Goal: Information Seeking & Learning: Find specific fact

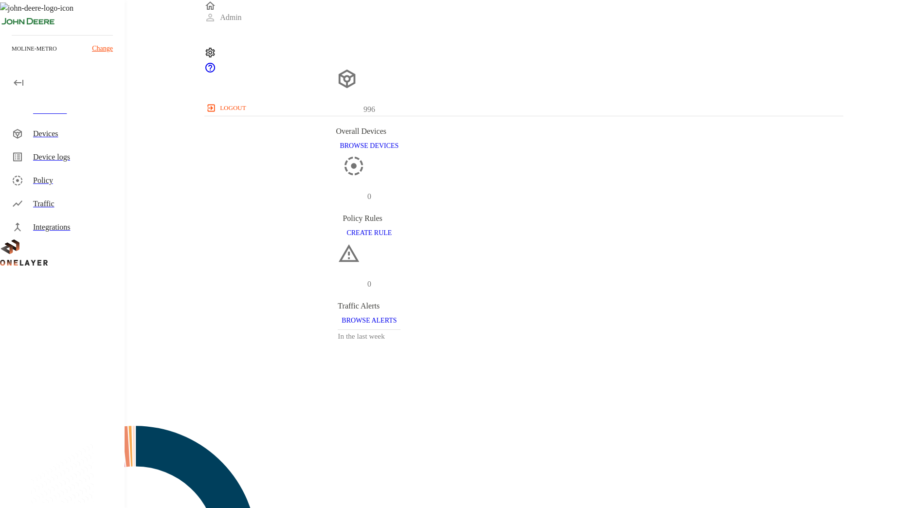
click at [64, 153] on div "Device logs" at bounding box center [75, 157] width 84 height 12
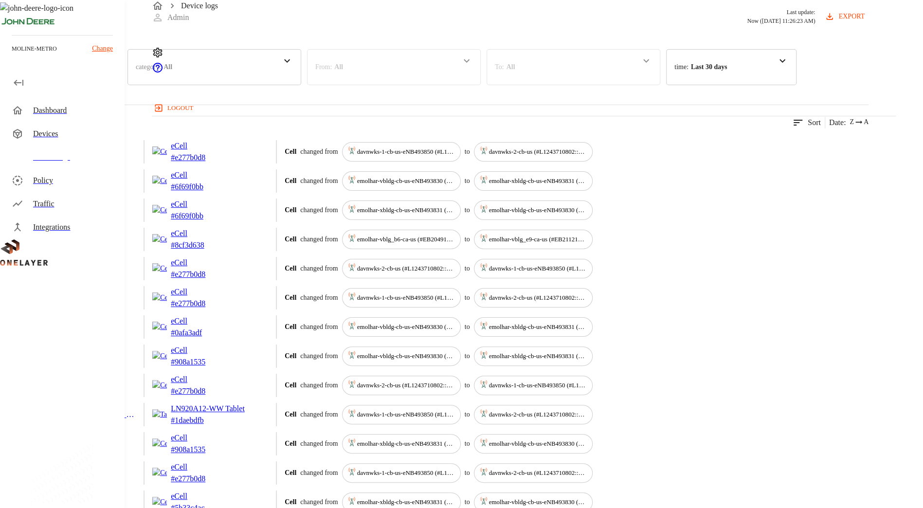
click at [301, 85] on div "category : All" at bounding box center [215, 67] width 174 height 36
click at [232, 125] on p "Connected Devices" at bounding box center [183, 119] width 96 height 10
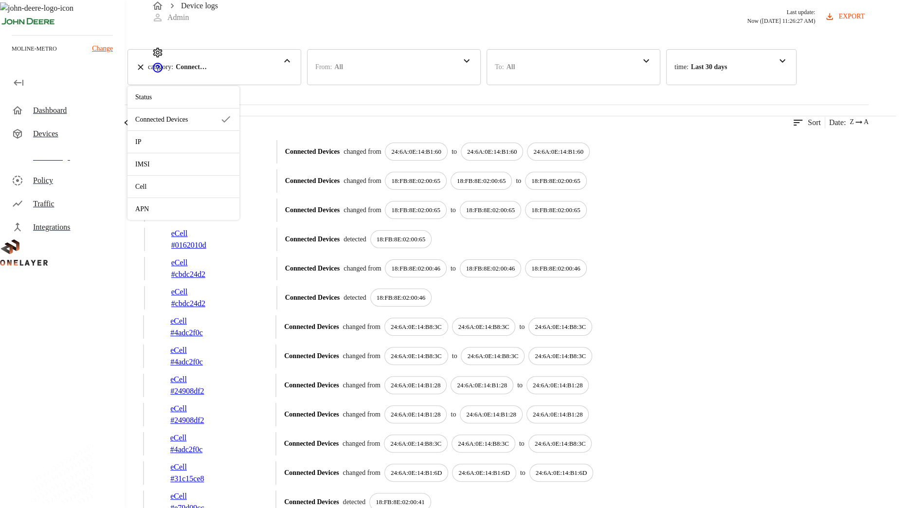
click at [479, 128] on div "5,420 results match your criteria. Clear Filters Sort Date : Z A" at bounding box center [434, 117] width 869 height 24
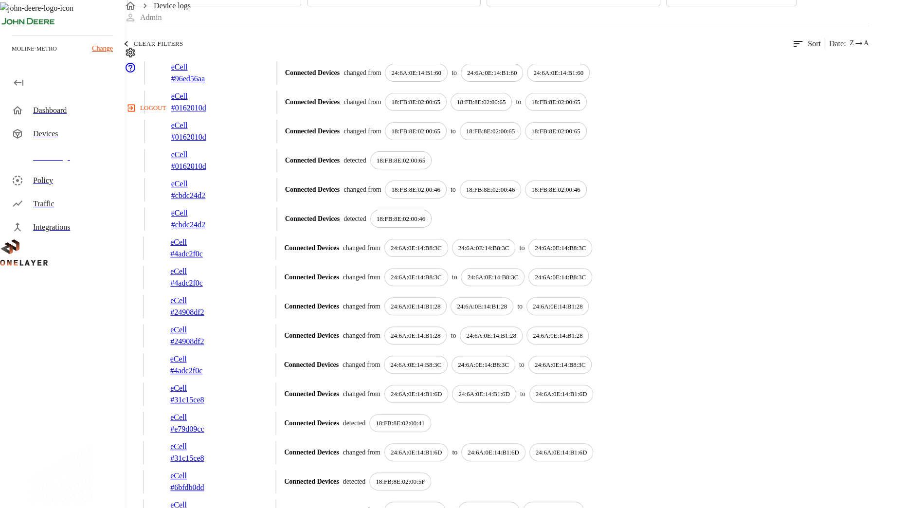
scroll to position [81, 0]
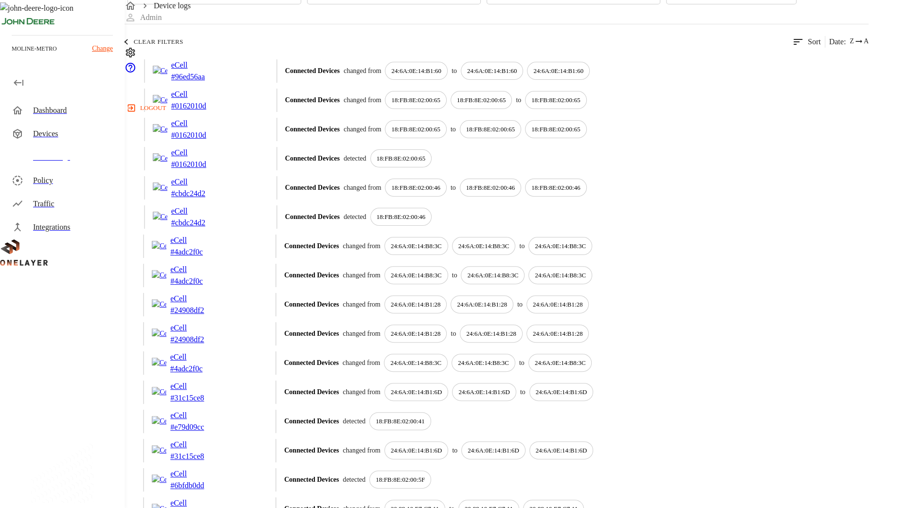
click at [441, 290] on p "24:6A:0E:14:B1:28" at bounding box center [416, 334] width 50 height 10
drag, startPoint x: 604, startPoint y: 372, endPoint x: 583, endPoint y: 367, distance: 21.6
click at [441, 290] on p "24:6A:0E:14:B1:28" at bounding box center [416, 334] width 50 height 10
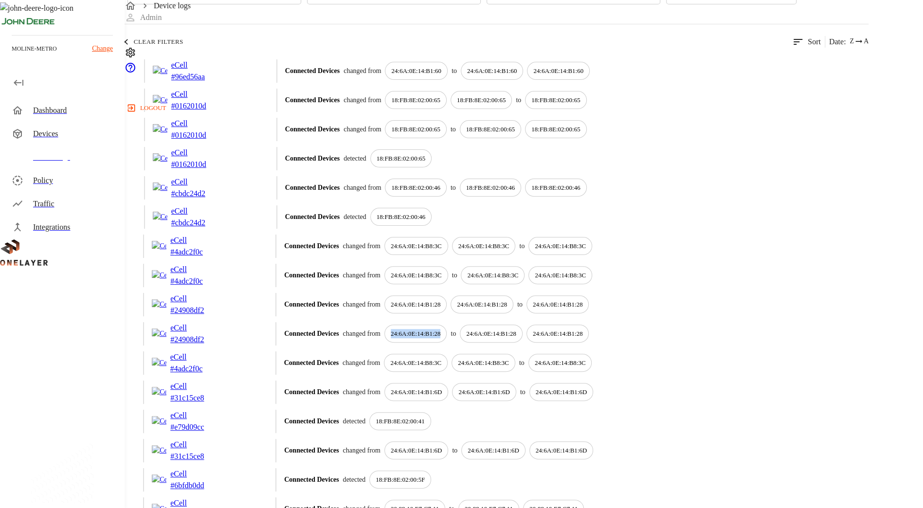
click at [441, 290] on p "24:6A:0E:14:B1:28" at bounding box center [416, 334] width 50 height 10
drag, startPoint x: 583, startPoint y: 367, endPoint x: 560, endPoint y: 373, distance: 23.7
click at [479, 290] on div "Connected Devices changed from 24:6A:0E:14:B1:28 to 24:6A:0E:14:B1:28 24:6A:0E:…" at bounding box center [576, 334] width 585 height 18
click at [447, 290] on div "24:6A:0E:14:B1:28" at bounding box center [416, 334] width 63 height 18
drag, startPoint x: 570, startPoint y: 365, endPoint x: 623, endPoint y: 367, distance: 53.1
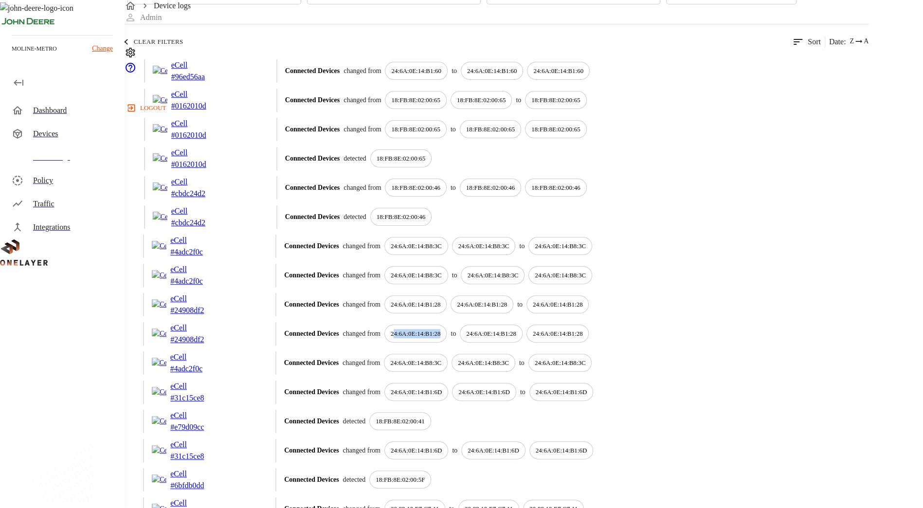
click at [447, 290] on div "24:6A:0E:14:B1:28" at bounding box center [416, 334] width 63 height 18
drag, startPoint x: 623, startPoint y: 367, endPoint x: 677, endPoint y: 367, distance: 54.0
click at [479, 290] on p "24:6A:0E:14:B1:28" at bounding box center [491, 334] width 50 height 10
drag, startPoint x: 677, startPoint y: 367, endPoint x: 671, endPoint y: 372, distance: 8.0
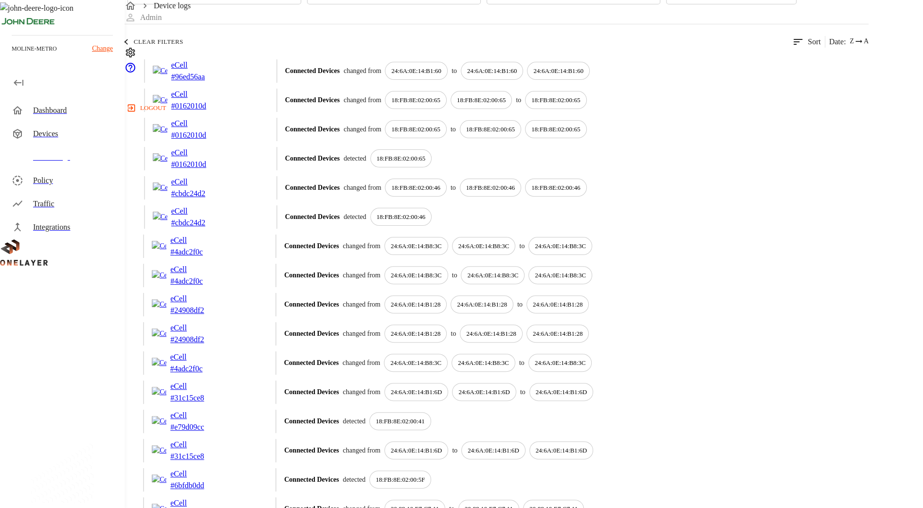
click at [479, 290] on p "24:6A:0E:14:B1:28" at bounding box center [491, 334] width 50 height 10
click at [441, 290] on p "24:6A:0E:14:B1:28" at bounding box center [416, 305] width 50 height 10
click at [441, 290] on p "24:6A:0E:14:B1:28" at bounding box center [416, 334] width 50 height 10
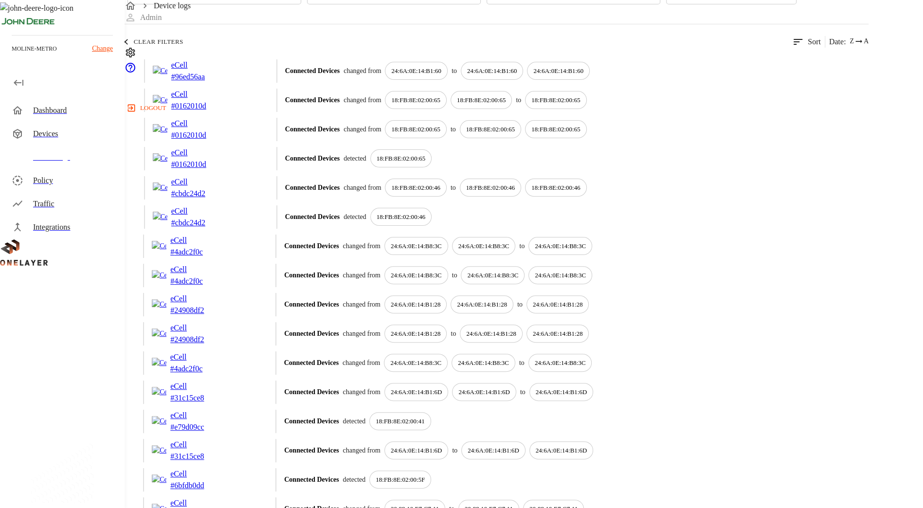
drag, startPoint x: 602, startPoint y: 365, endPoint x: 665, endPoint y: 370, distance: 63.5
click at [479, 290] on p "24:6A:0E:14:B1:28" at bounding box center [491, 334] width 50 height 10
click at [479, 290] on p "24:6A:0E:14:B1:28" at bounding box center [558, 334] width 50 height 10
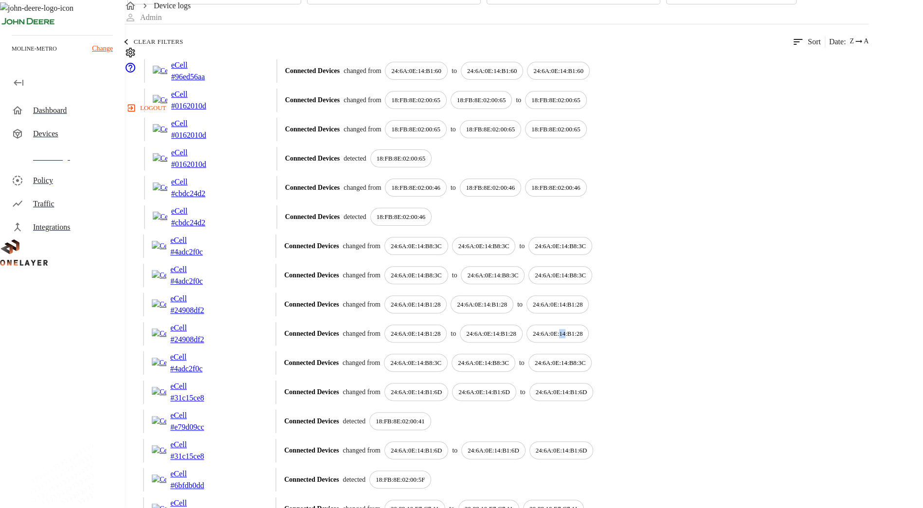
click at [479, 290] on p "24:6A:0E:14:B1:28" at bounding box center [558, 334] width 50 height 10
drag, startPoint x: 744, startPoint y: 364, endPoint x: 686, endPoint y: 371, distance: 57.8
click at [479, 290] on p "24:6A:0E:14:B1:28" at bounding box center [491, 334] width 50 height 10
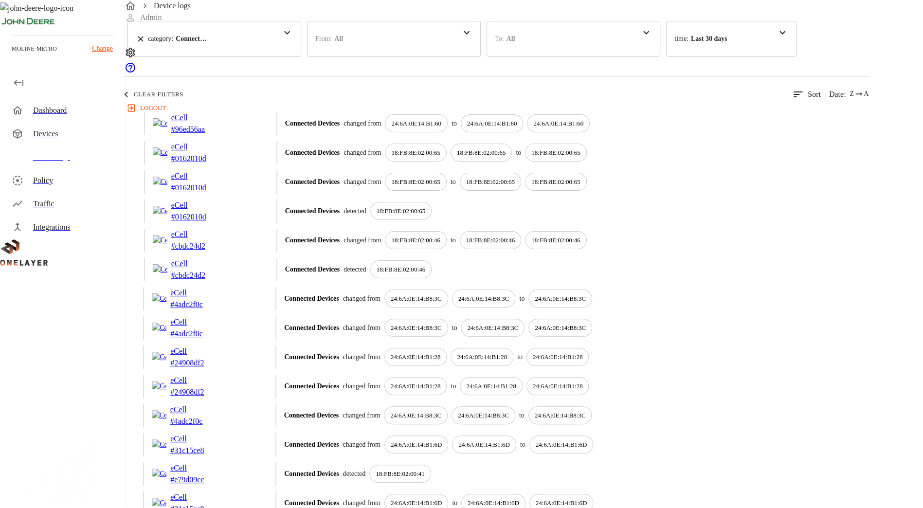
scroll to position [27, 0]
click at [441, 129] on p "24:6A:0E:14:B1:60" at bounding box center [416, 125] width 50 height 10
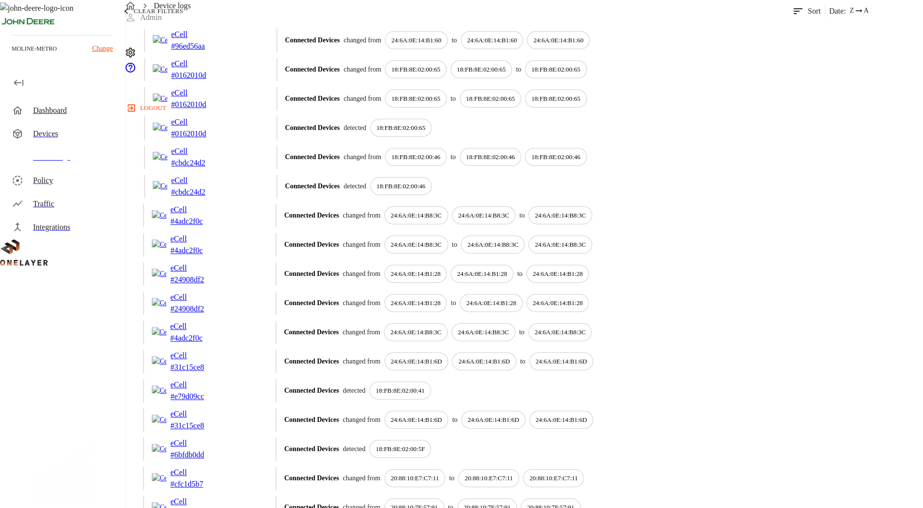
scroll to position [94, 0]
